Goal: Information Seeking & Learning: Learn about a topic

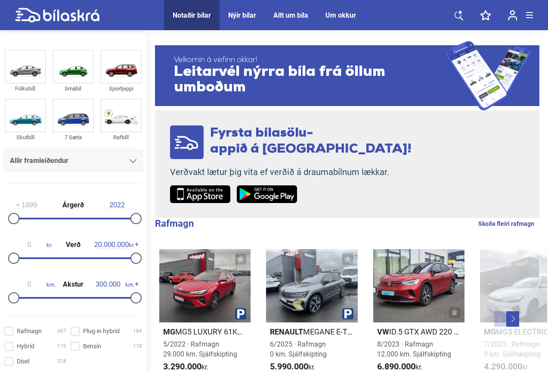
click at [461, 17] on icon at bounding box center [459, 16] width 9 height 9
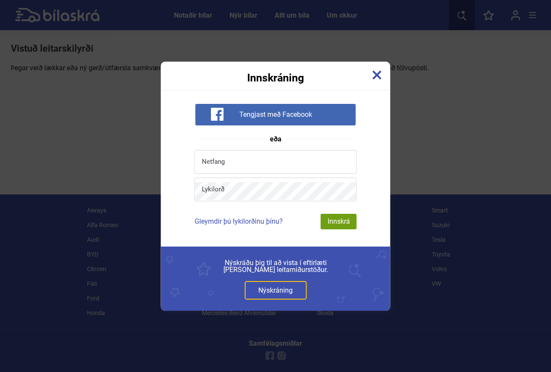
click at [378, 77] on img at bounding box center [377, 74] width 9 height 9
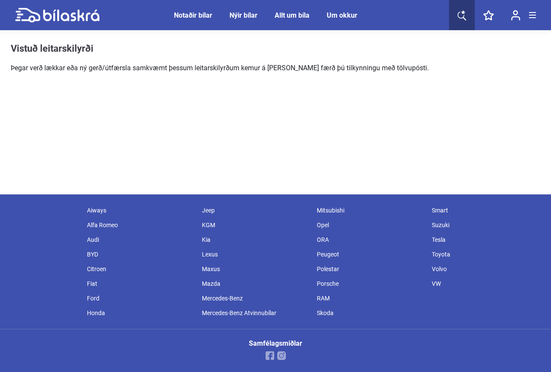
click at [58, 20] on icon at bounding box center [71, 15] width 56 height 12
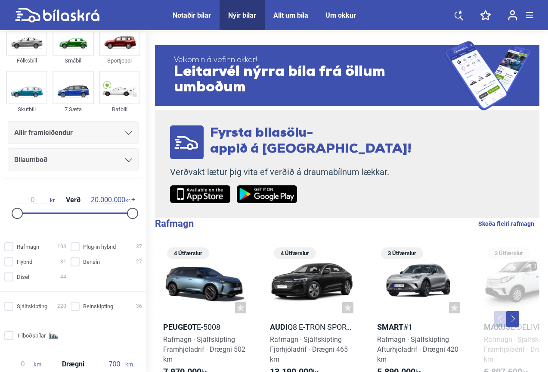
scroll to position [43, 0]
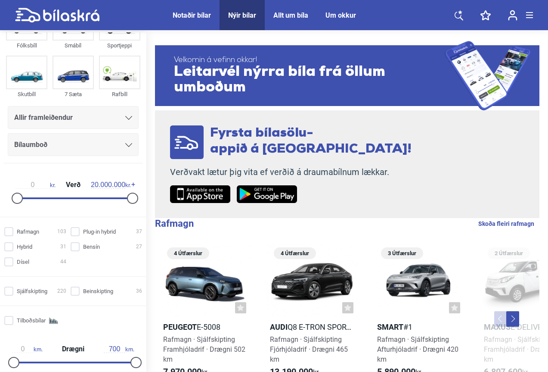
click at [69, 116] on span "Allir framleiðendur" at bounding box center [43, 118] width 59 height 12
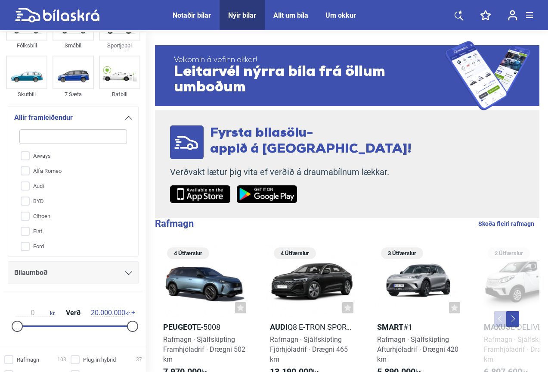
click at [68, 138] on input "search" at bounding box center [73, 136] width 108 height 15
type input "s"
checkbox input "false"
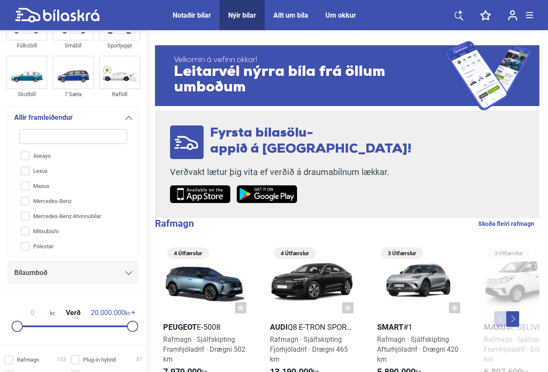
checkbox input "false"
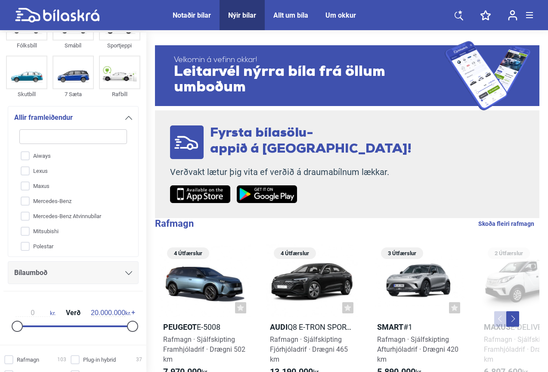
checkbox input "false"
type input "su"
checkbox input "false"
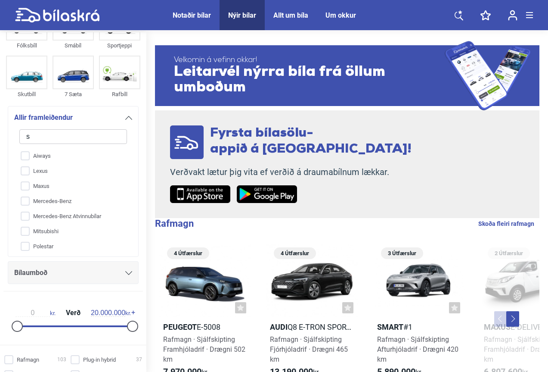
checkbox input "false"
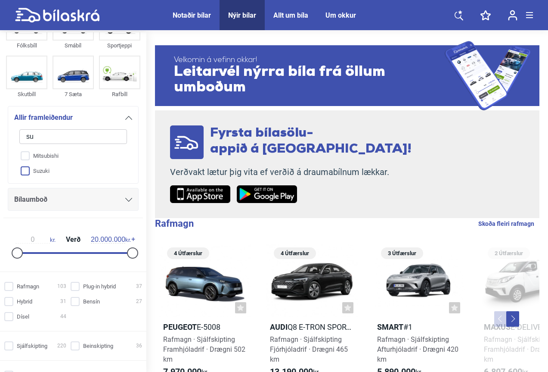
type input "su"
click at [54, 165] on input "Suzuki" at bounding box center [67, 171] width 109 height 15
checkbox input "true"
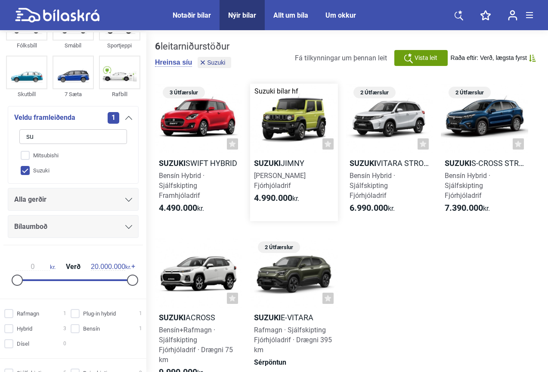
click at [291, 158] on h2 "Suzuki Jimny" at bounding box center [293, 163] width 87 height 10
